Goal: Task Accomplishment & Management: Manage account settings

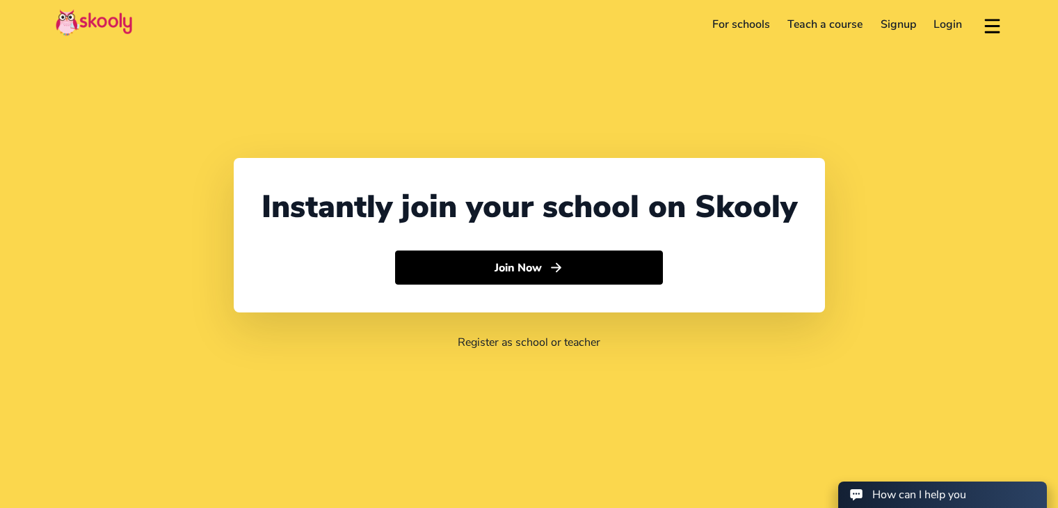
select select "91"
select select "[GEOGRAPHIC_DATA]"
select select "[GEOGRAPHIC_DATA]/[GEOGRAPHIC_DATA]"
click at [957, 26] on link "Login" at bounding box center [948, 24] width 47 height 22
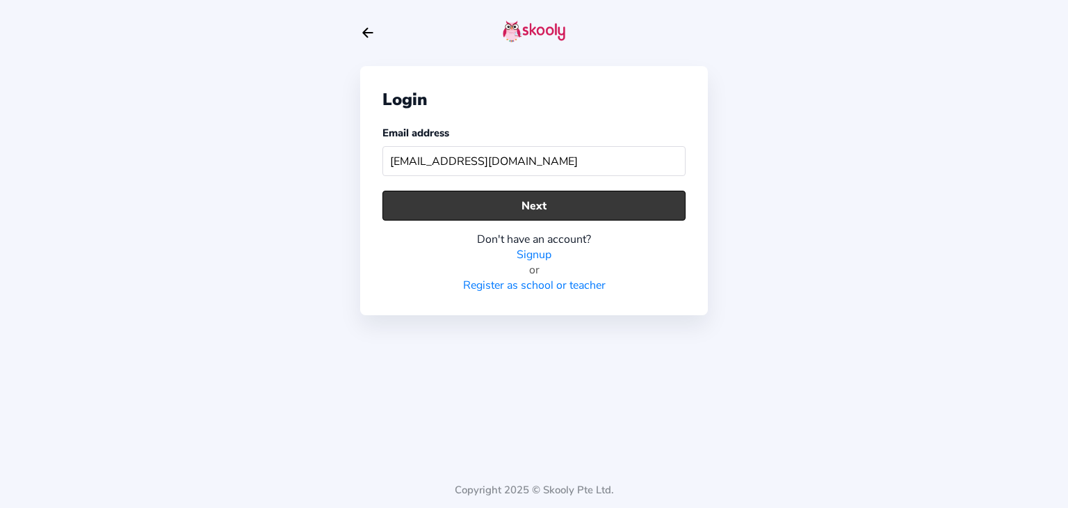
click at [574, 208] on button "Next" at bounding box center [533, 206] width 303 height 30
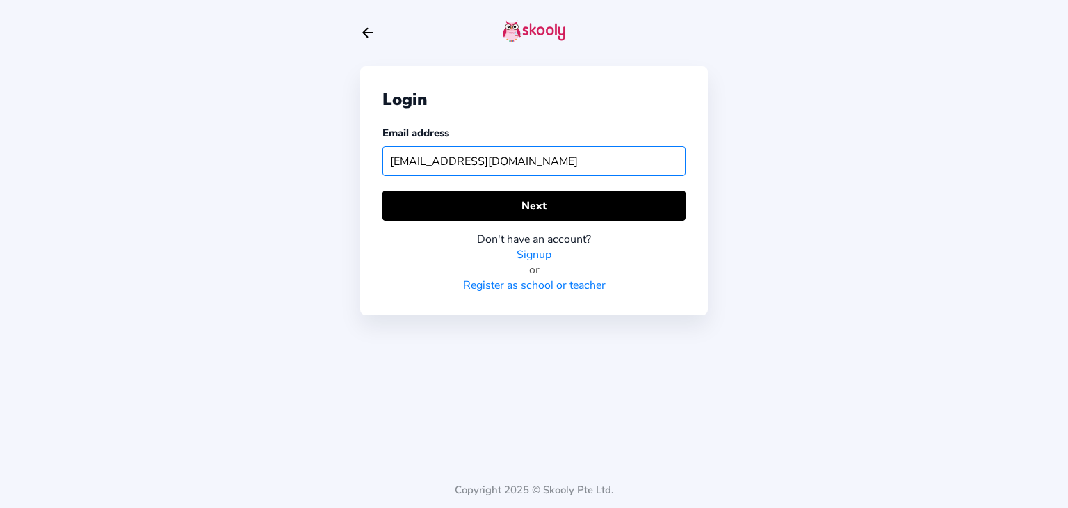
drag, startPoint x: 448, startPoint y: 162, endPoint x: 201, endPoint y: 154, distance: 246.9
click at [201, 154] on div "Login Email address myacademy@gmail.com Next Don't have an account? Signup or R…" at bounding box center [534, 254] width 1068 height 508
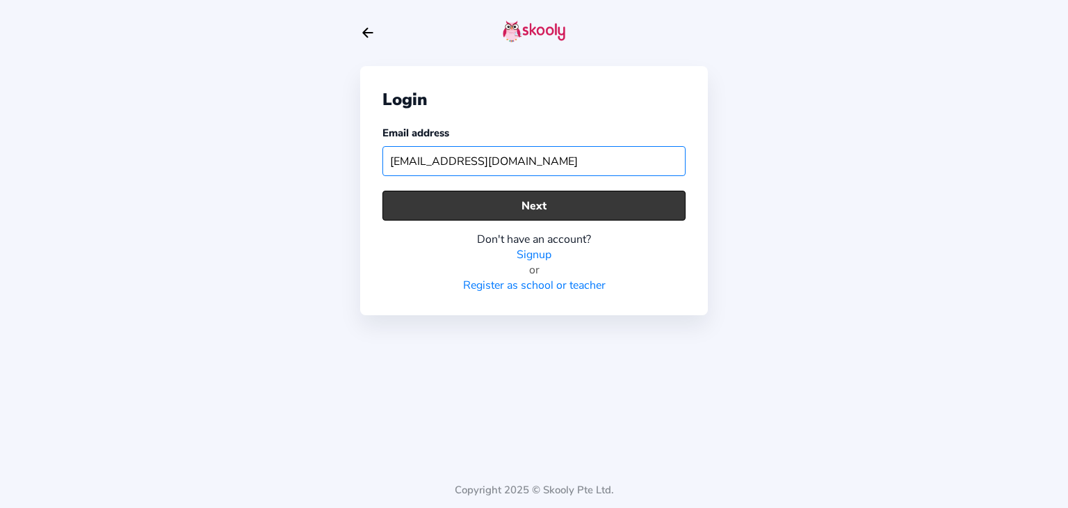
type input "skoolyacademy@gmail.com"
click at [409, 202] on button "Next" at bounding box center [533, 206] width 303 height 30
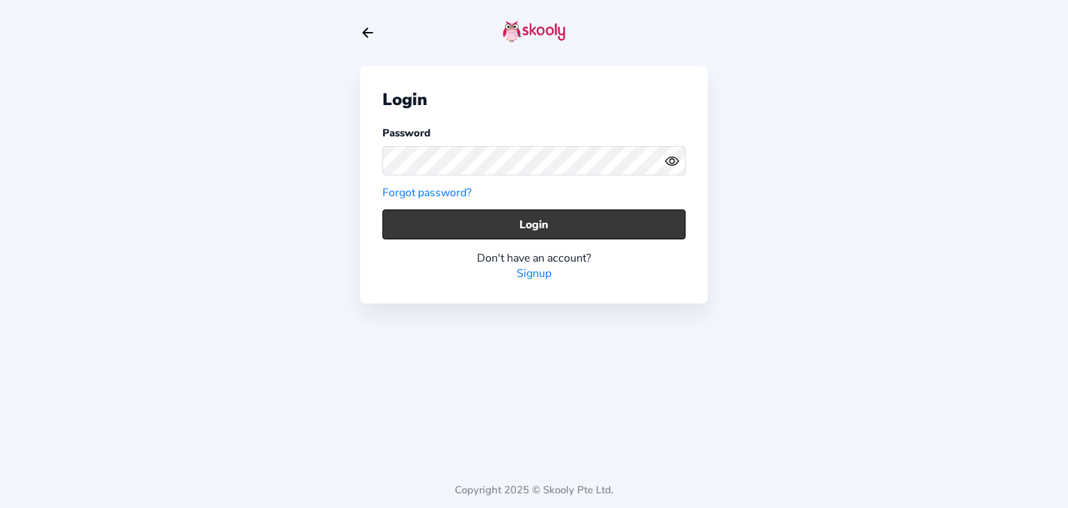
click at [514, 220] on button "Login" at bounding box center [533, 224] width 303 height 30
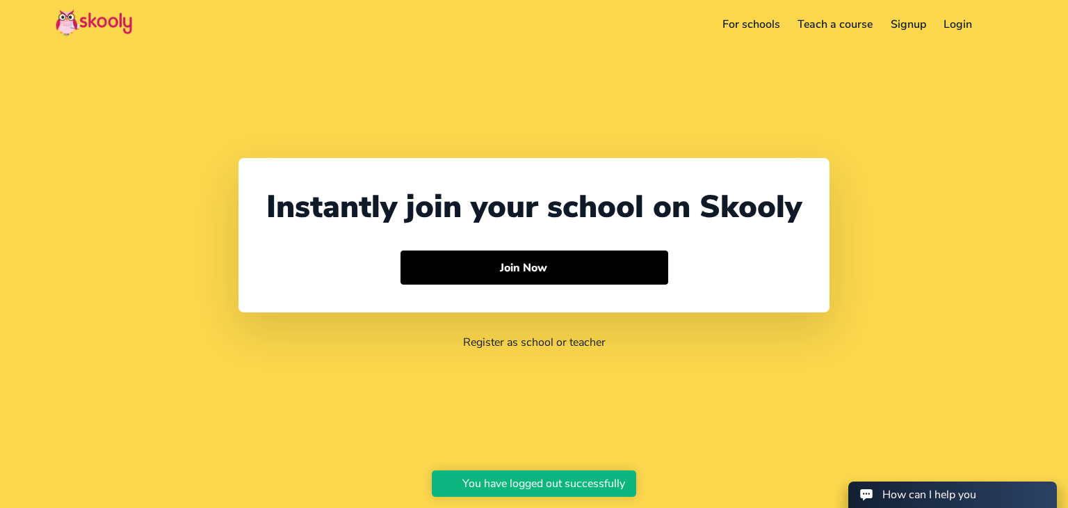
select select "91"
select select "[GEOGRAPHIC_DATA]"
select select "[GEOGRAPHIC_DATA]/[GEOGRAPHIC_DATA]"
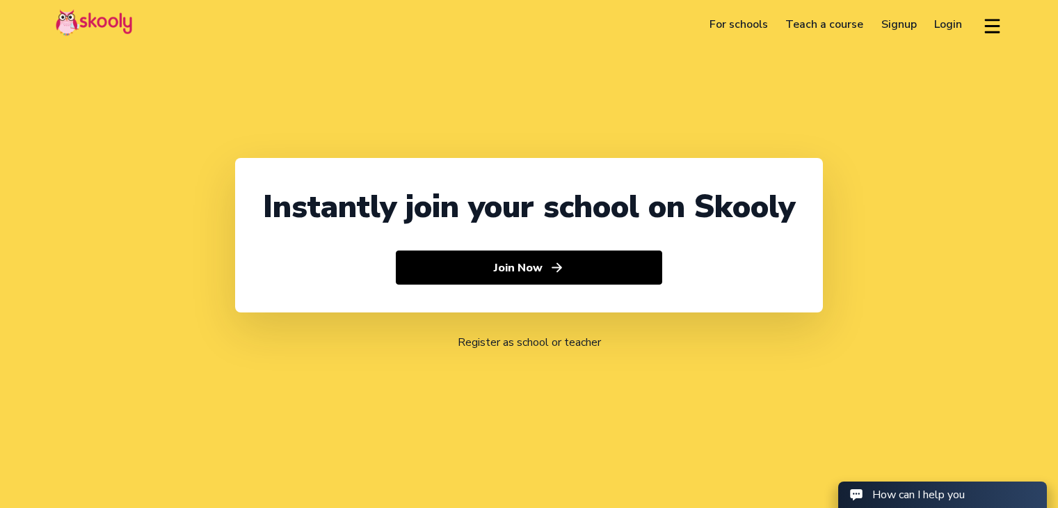
select select "91"
select select "[GEOGRAPHIC_DATA]"
select select "[GEOGRAPHIC_DATA]/[GEOGRAPHIC_DATA]"
click at [943, 29] on link "Login" at bounding box center [948, 24] width 46 height 22
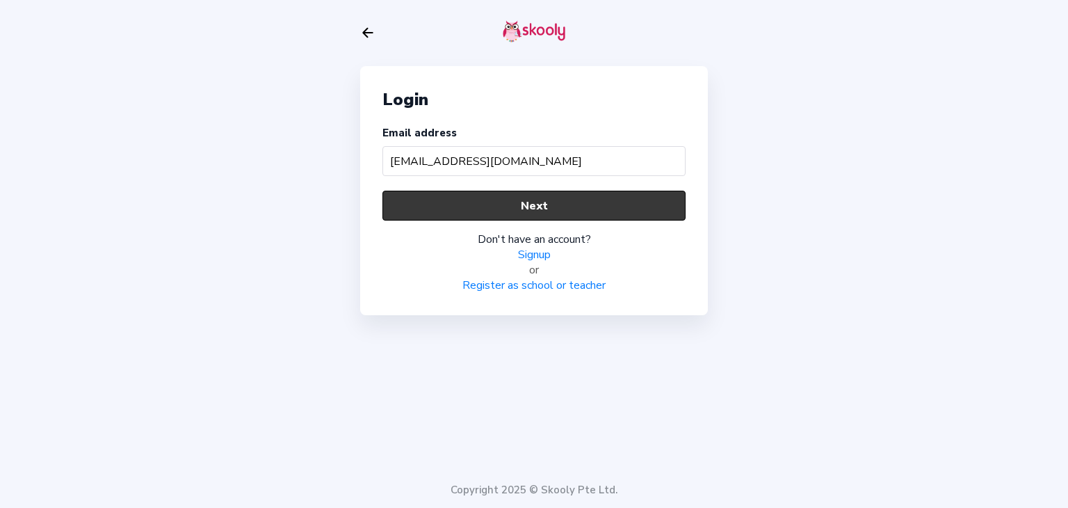
type input "barcatest@mailinator.com"
click at [421, 209] on button "Next" at bounding box center [533, 206] width 303 height 30
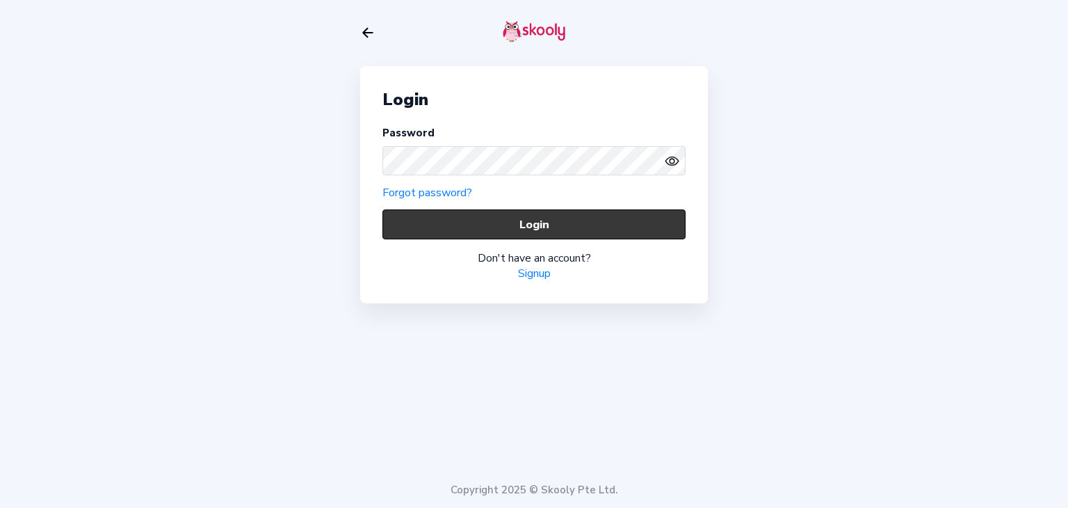
click at [421, 216] on button "Login" at bounding box center [533, 224] width 303 height 30
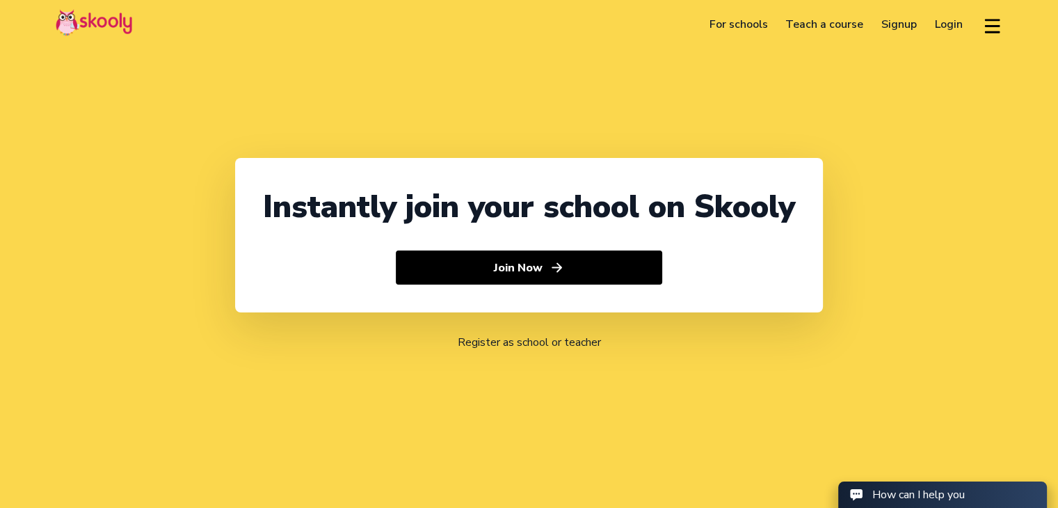
select select "91"
select select "[GEOGRAPHIC_DATA]"
select select "[GEOGRAPHIC_DATA]/[GEOGRAPHIC_DATA]"
